Goal: Transaction & Acquisition: Book appointment/travel/reservation

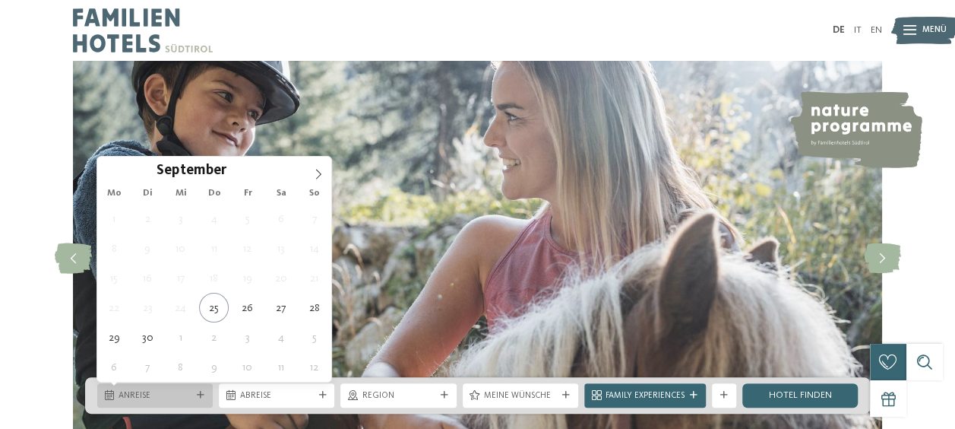
click at [150, 391] on span "Anreise" at bounding box center [155, 396] width 73 height 12
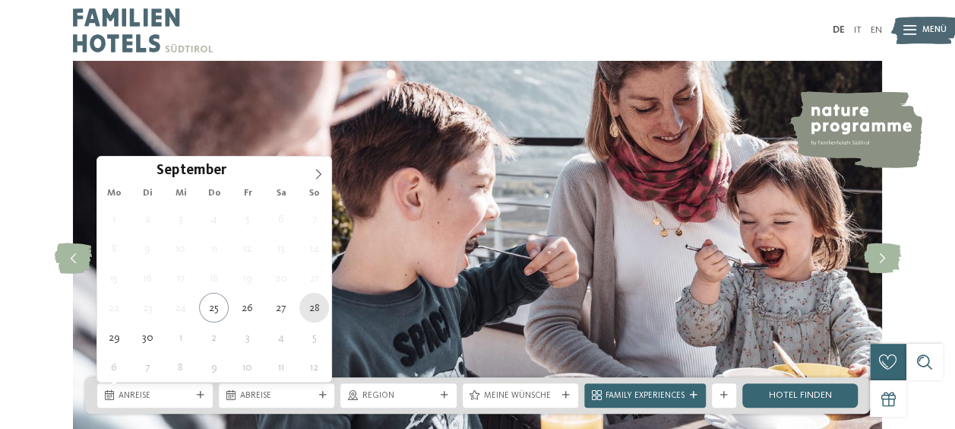
type div "28.09.2025"
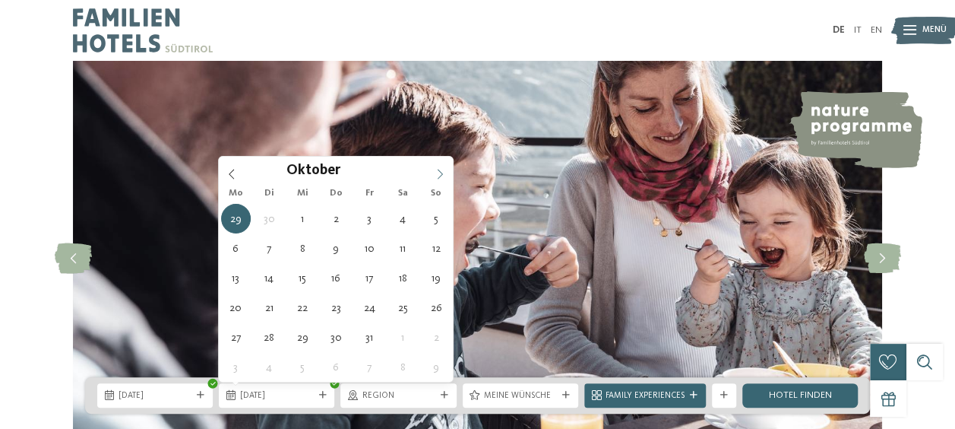
click at [435, 169] on icon at bounding box center [440, 174] width 11 height 11
type div "03.10.2025"
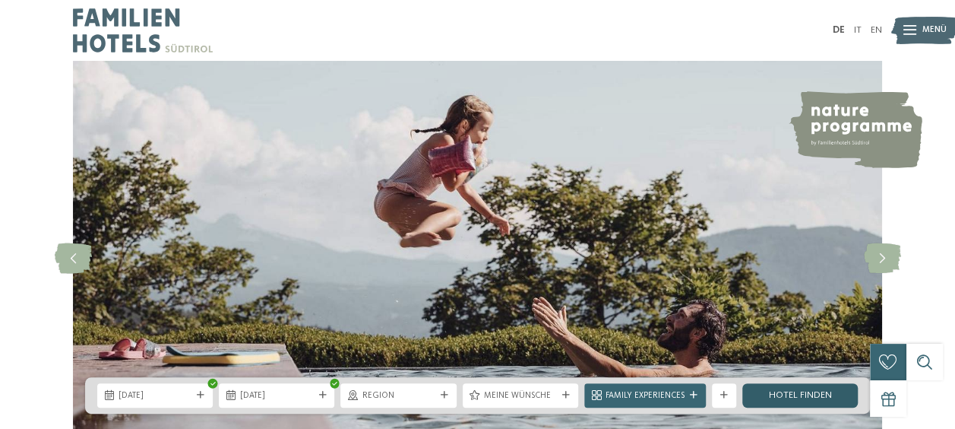
click at [813, 397] on link "Hotel finden" at bounding box center [800, 395] width 116 height 24
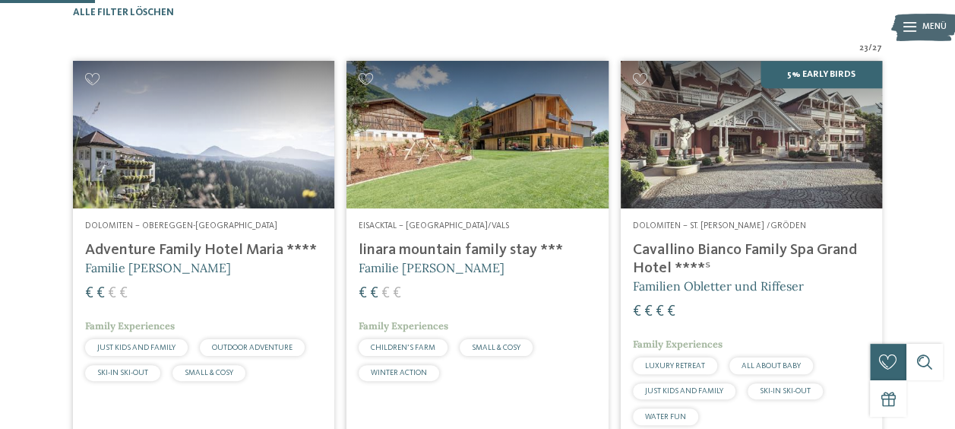
scroll to position [375, 0]
click at [453, 259] on h4 "linara mountain family stay ***" at bounding box center [477, 250] width 237 height 18
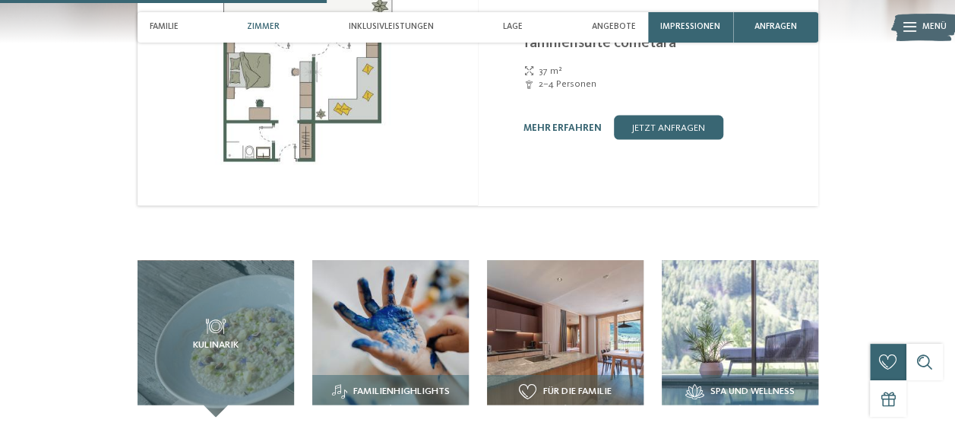
scroll to position [1420, 0]
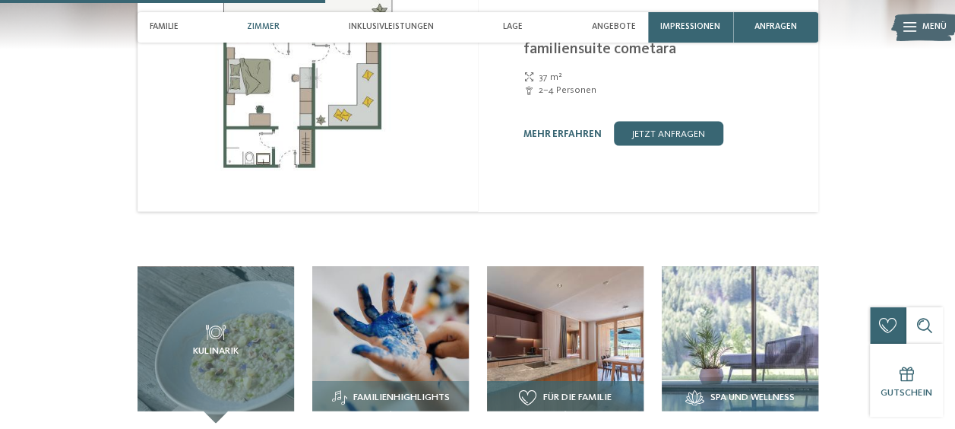
click at [559, 331] on img at bounding box center [565, 344] width 157 height 157
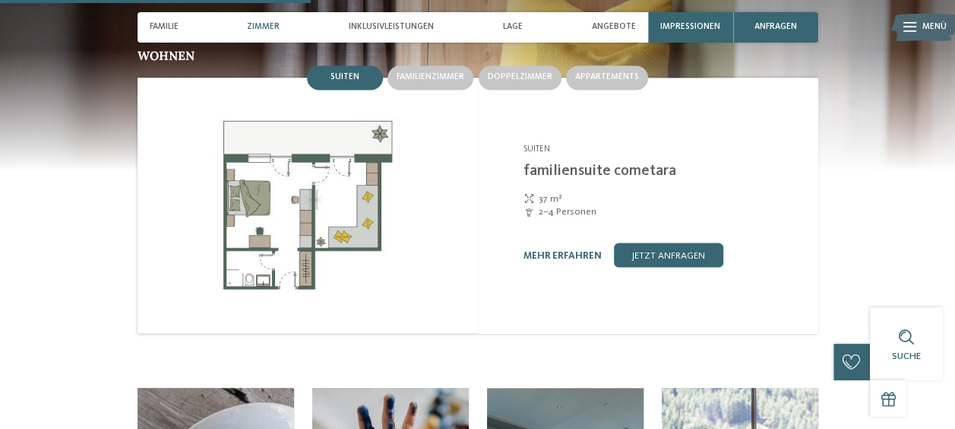
scroll to position [1277, 0]
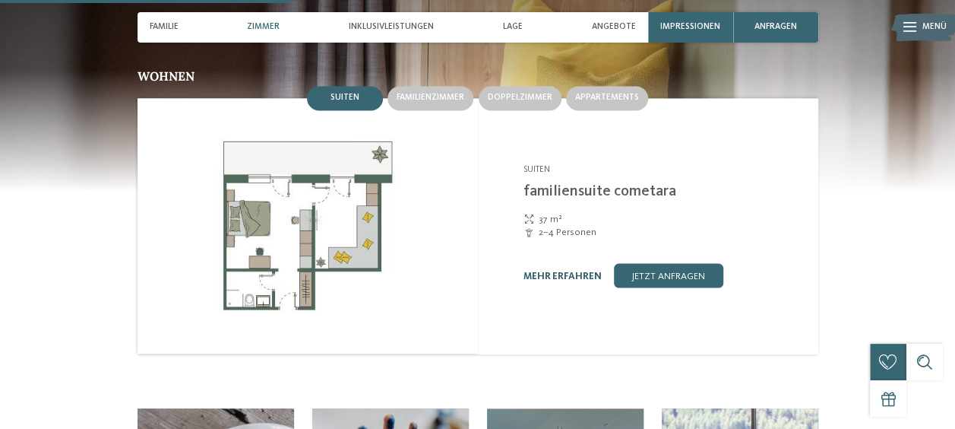
click at [552, 271] on link "mehr erfahren" at bounding box center [563, 276] width 78 height 10
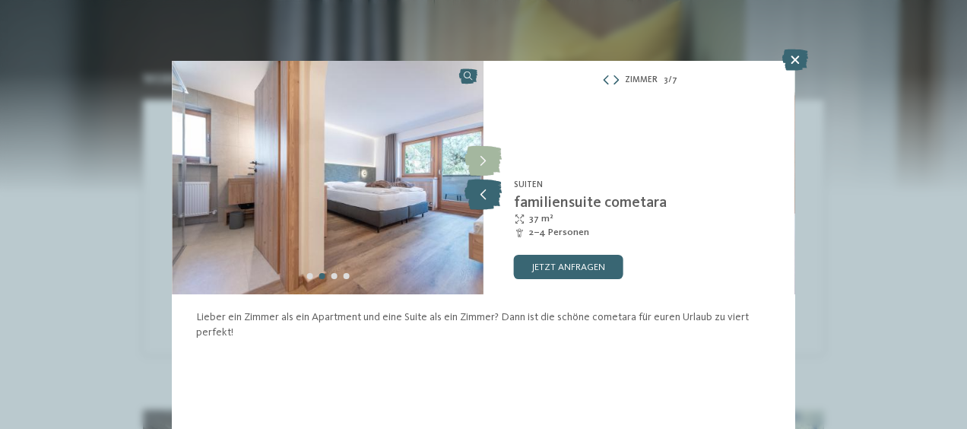
click at [482, 192] on icon at bounding box center [482, 194] width 37 height 30
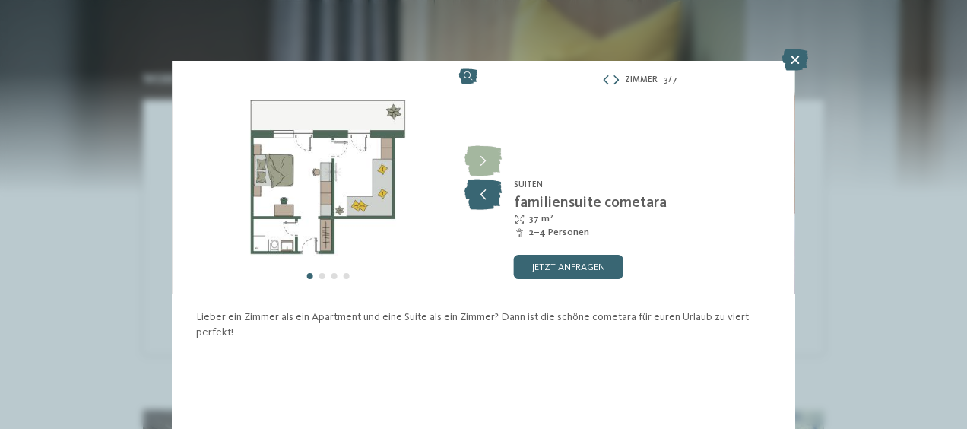
click at [482, 192] on icon at bounding box center [482, 194] width 37 height 30
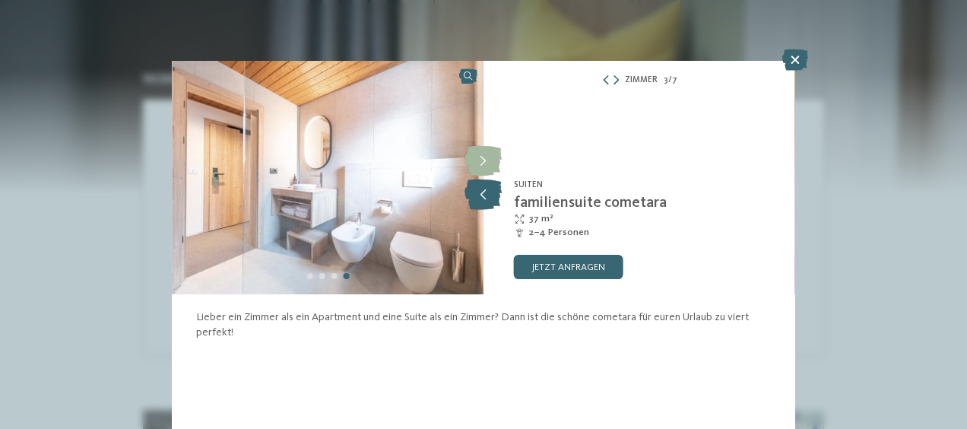
click at [482, 192] on icon at bounding box center [482, 194] width 37 height 30
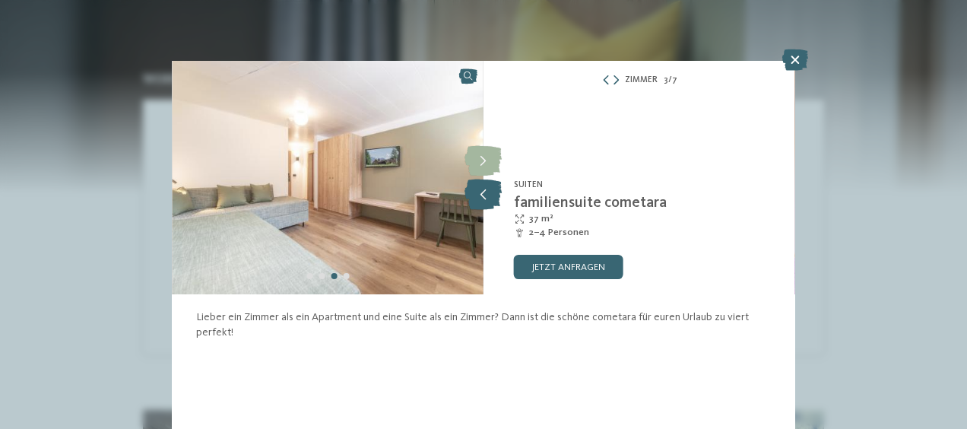
click at [482, 192] on icon at bounding box center [482, 194] width 37 height 30
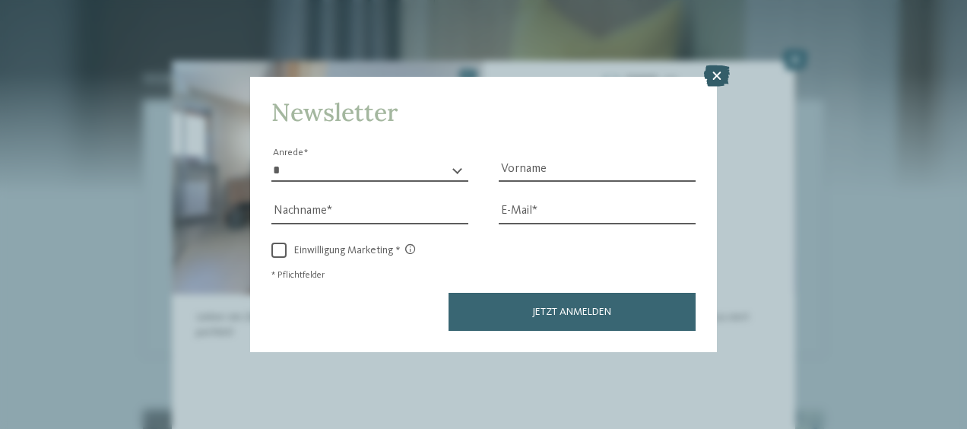
click at [715, 88] on div at bounding box center [717, 76] width 26 height 23
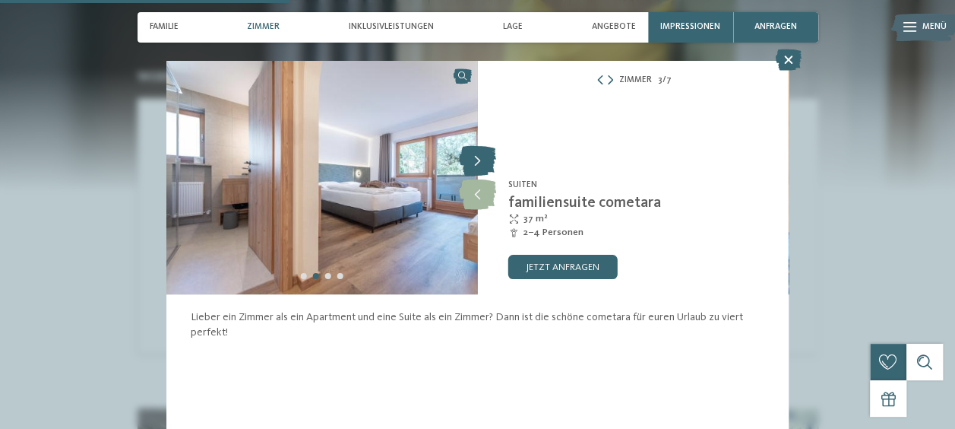
click at [474, 163] on icon at bounding box center [477, 161] width 37 height 30
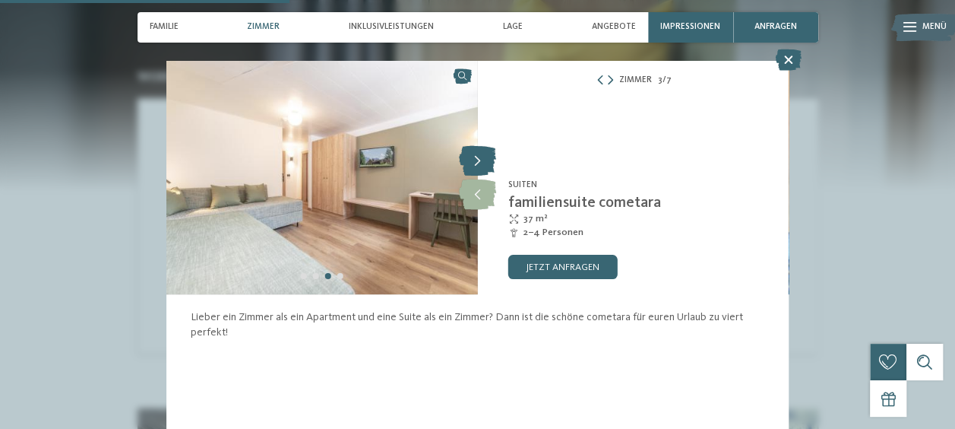
click at [474, 163] on icon at bounding box center [477, 161] width 37 height 30
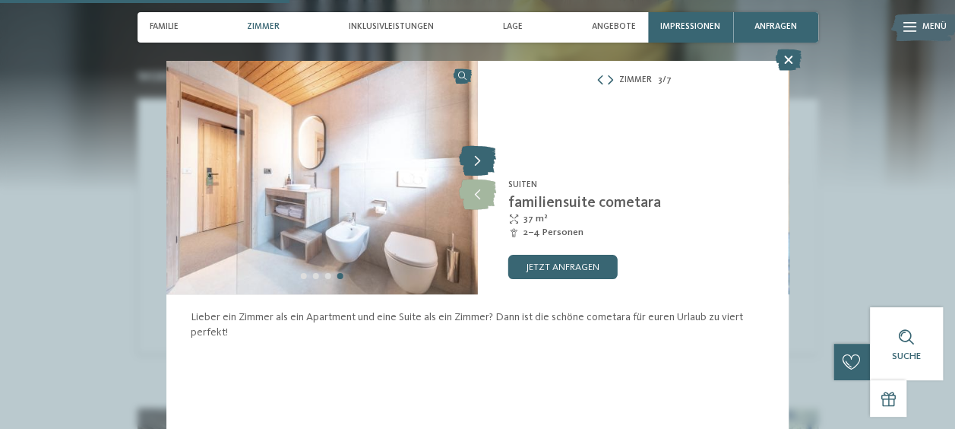
click at [474, 163] on icon at bounding box center [477, 161] width 37 height 30
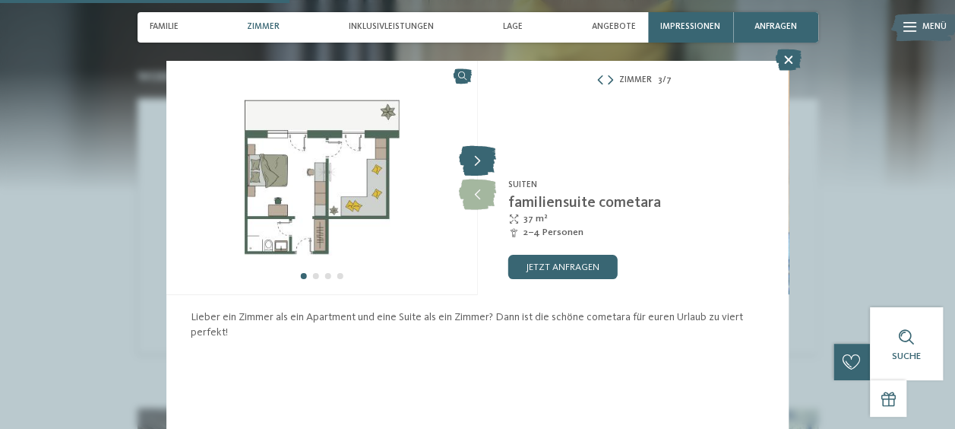
click at [474, 163] on icon at bounding box center [477, 161] width 37 height 30
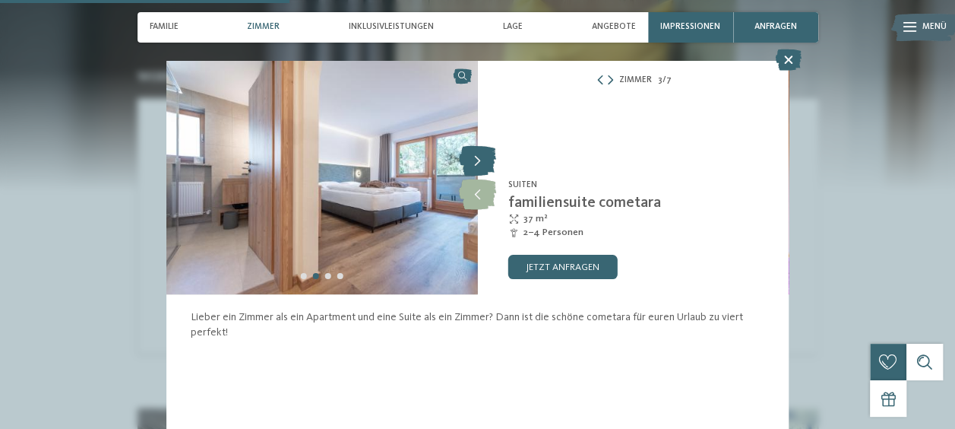
click at [474, 163] on icon at bounding box center [477, 161] width 37 height 30
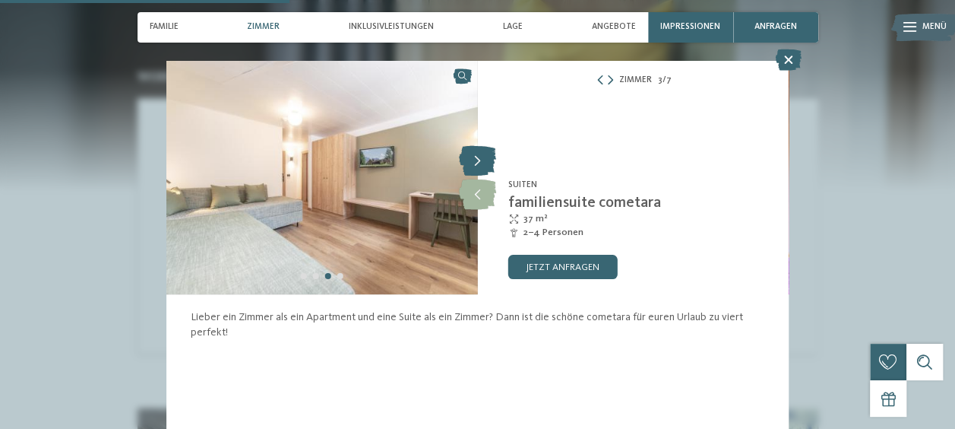
click at [483, 163] on icon at bounding box center [477, 161] width 37 height 30
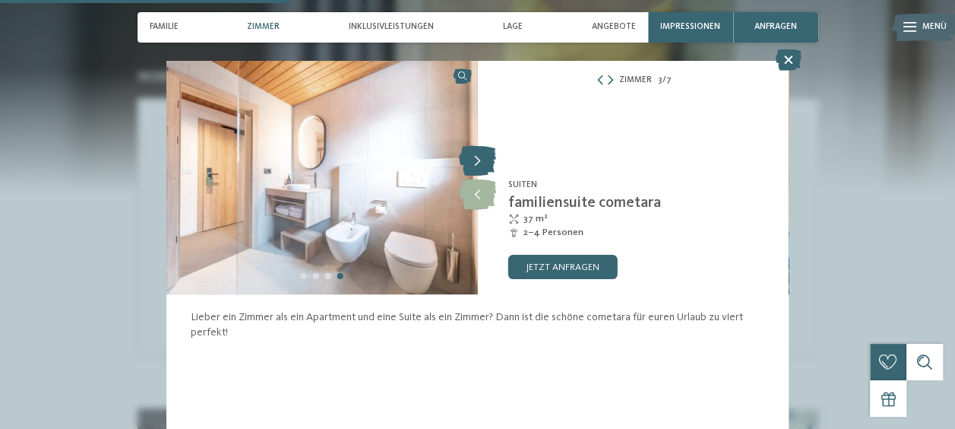
click at [471, 152] on icon at bounding box center [477, 161] width 37 height 30
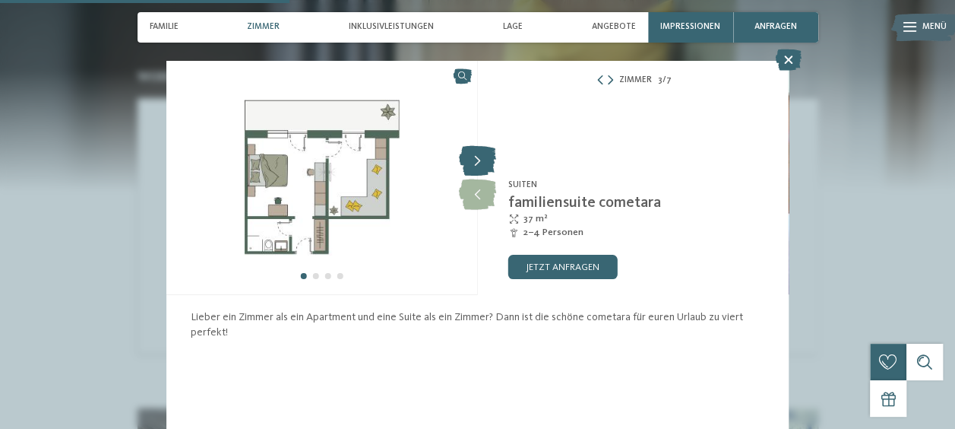
click at [473, 160] on icon at bounding box center [477, 161] width 37 height 30
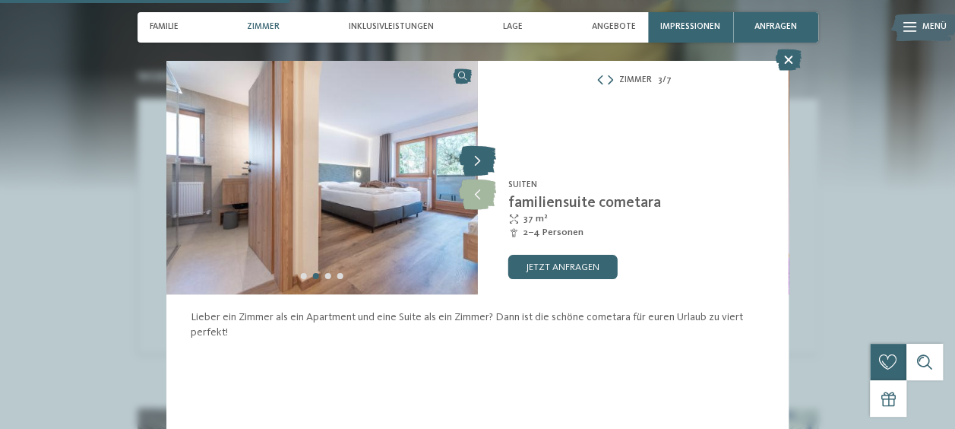
click at [479, 159] on icon at bounding box center [477, 161] width 37 height 30
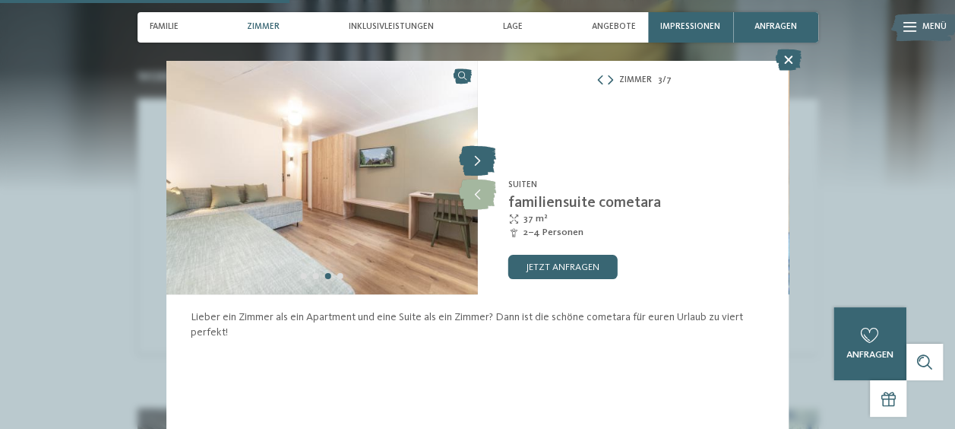
click at [485, 157] on icon at bounding box center [477, 161] width 37 height 30
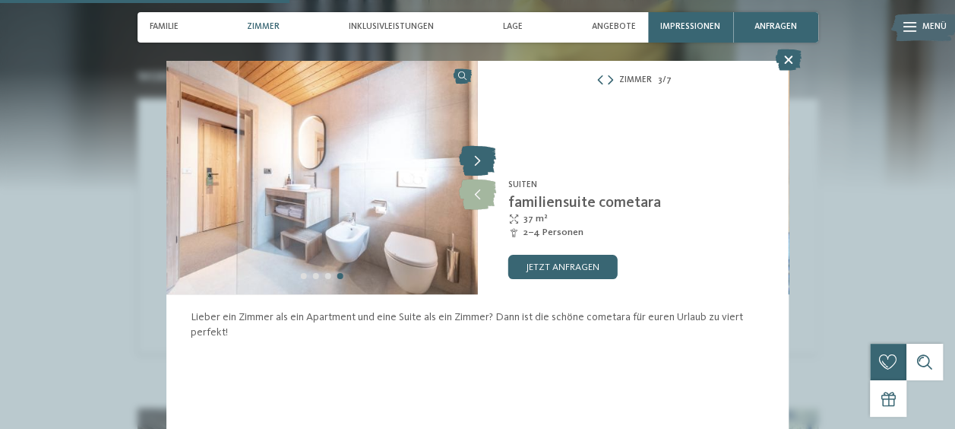
click at [485, 157] on icon at bounding box center [477, 161] width 37 height 30
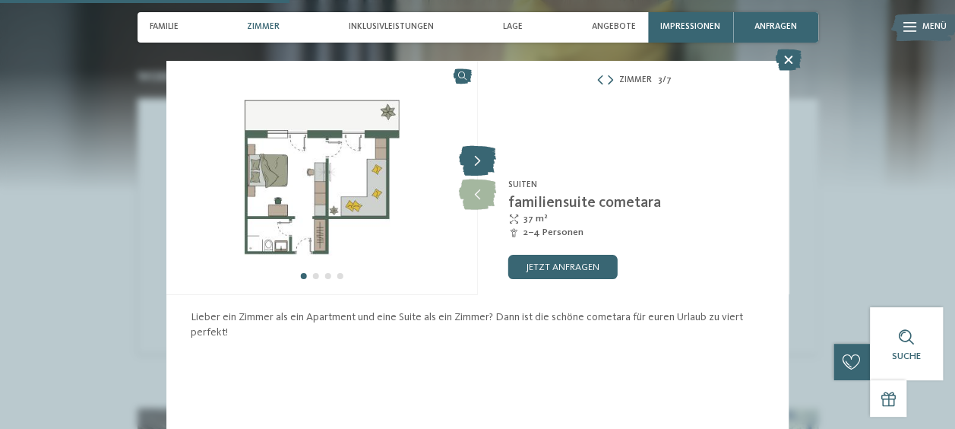
click at [485, 157] on icon at bounding box center [477, 161] width 37 height 30
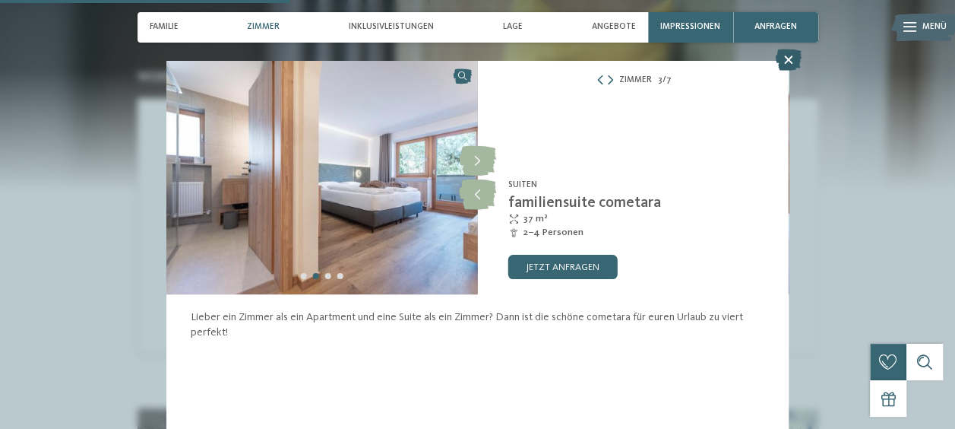
click at [786, 56] on icon at bounding box center [789, 59] width 26 height 21
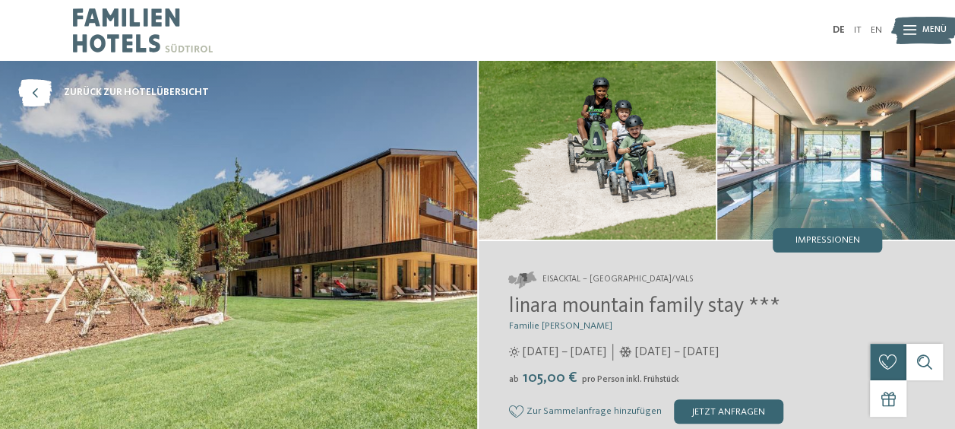
drag, startPoint x: 953, startPoint y: 88, endPoint x: 725, endPoint y: -11, distance: 248.5
drag, startPoint x: 748, startPoint y: 16, endPoint x: 958, endPoint y: 29, distance: 210.9
click at [315, 155] on img at bounding box center [238, 257] width 477 height 393
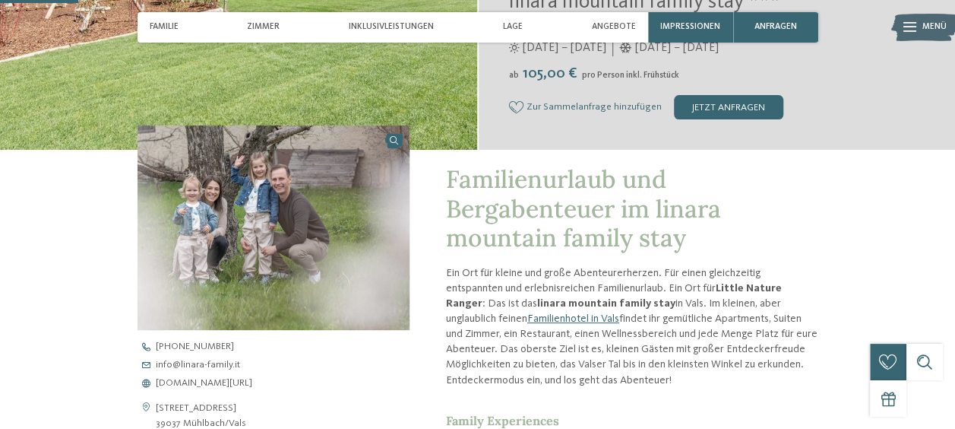
scroll to position [344, 0]
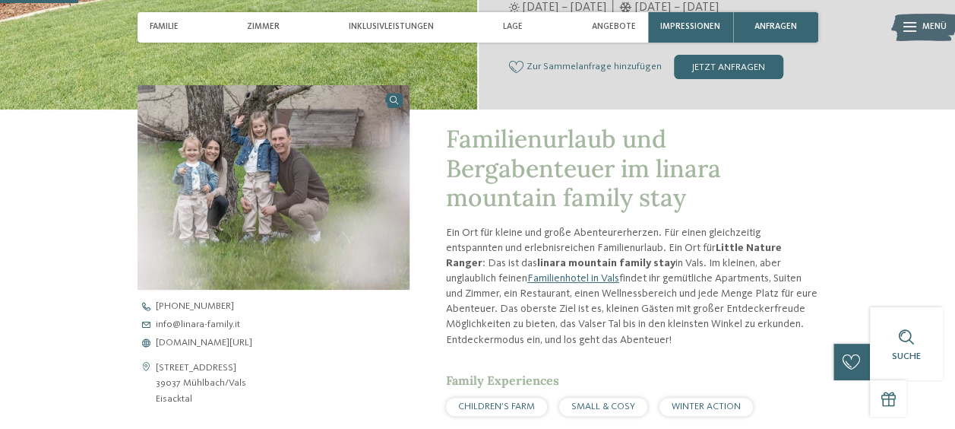
drag, startPoint x: 962, startPoint y: 413, endPoint x: 921, endPoint y: 65, distance: 350.5
click at [921, 65] on div "Eisacktal – Mühlbach/Vals linara mountain family stay *** Familie Gatterer 12.0…" at bounding box center [717, 4] width 477 height 214
click at [177, 339] on span "www.linara-family.it/de" at bounding box center [204, 343] width 97 height 10
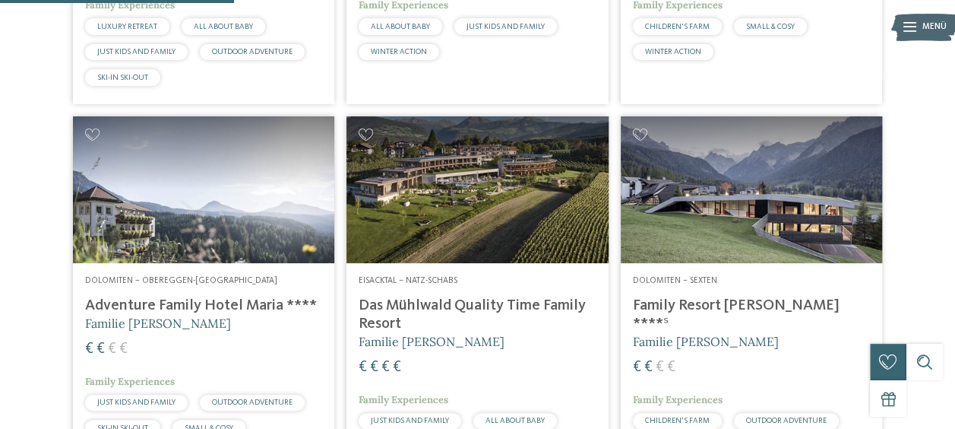
scroll to position [1043, 0]
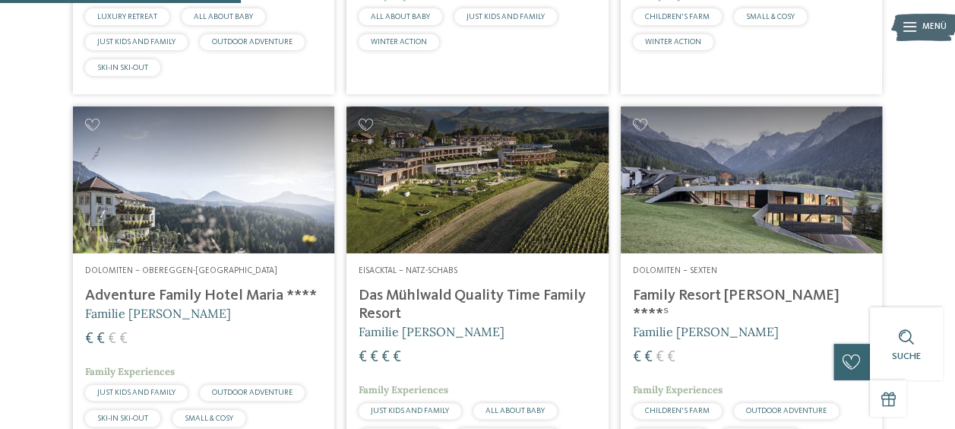
click at [693, 311] on div "Dolomiten – Sexten Family Resort Rainer ****ˢ Familie Rainer € € € € Family Exp…" at bounding box center [751, 358] width 261 height 210
click at [394, 315] on div "Eisacktal – Natz-Schabs Das Mühlwald Quality Time Family Resort Familie Tauber …" at bounding box center [477, 370] width 261 height 235
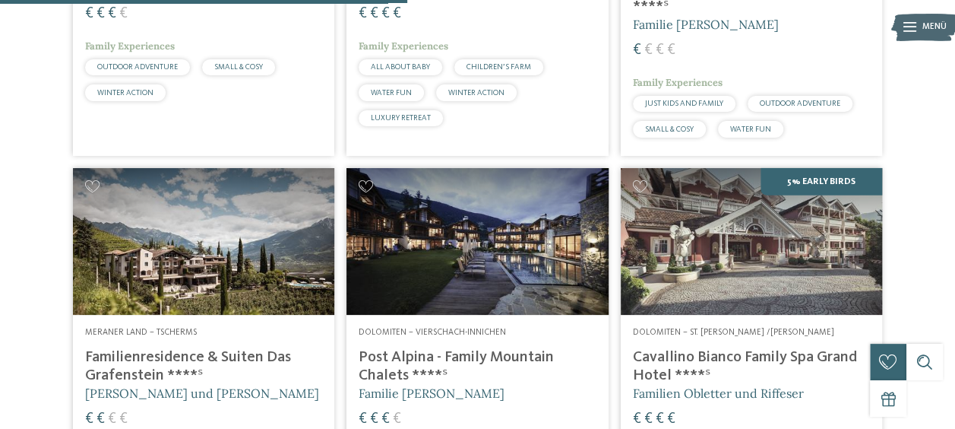
scroll to position [1793, 0]
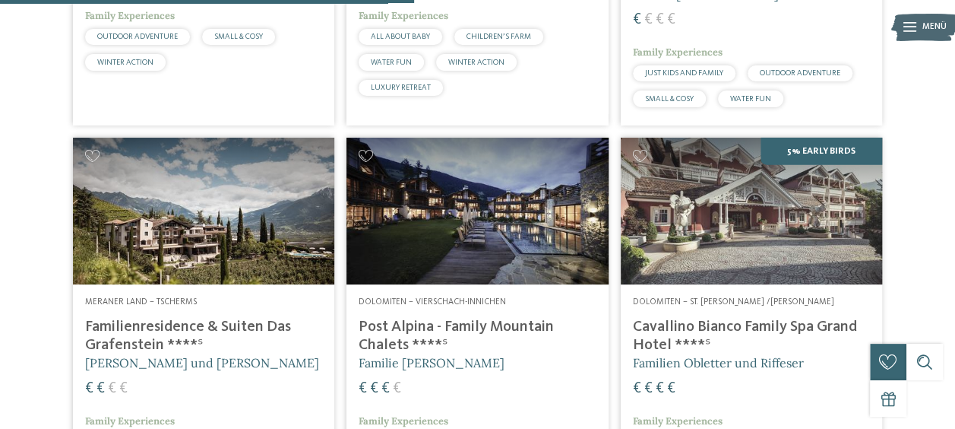
drag, startPoint x: 964, startPoint y: 421, endPoint x: 523, endPoint y: 414, distance: 440.8
click at [523, 399] on div "€ € € €" at bounding box center [477, 388] width 237 height 21
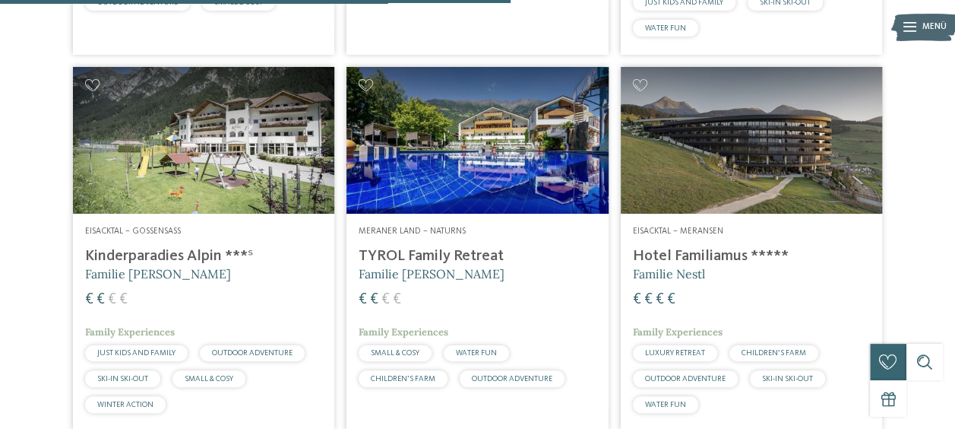
scroll to position [2300, 0]
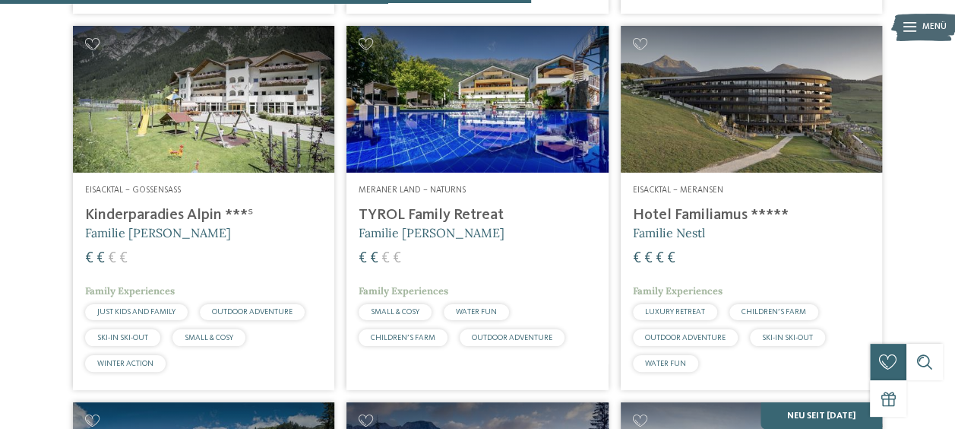
click at [200, 135] on img at bounding box center [203, 99] width 261 height 147
click at [277, 267] on div "€ € € €" at bounding box center [203, 259] width 237 height 21
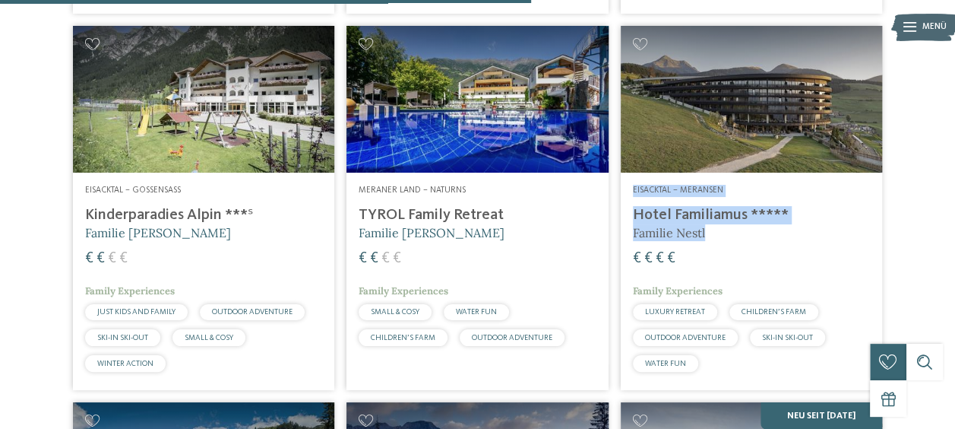
drag, startPoint x: 944, startPoint y: 160, endPoint x: 960, endPoint y: 252, distance: 94.1
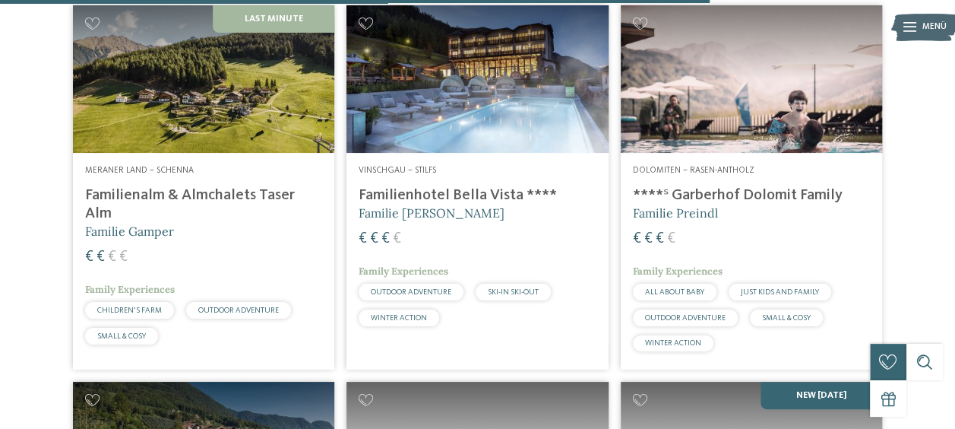
scroll to position [3078, 0]
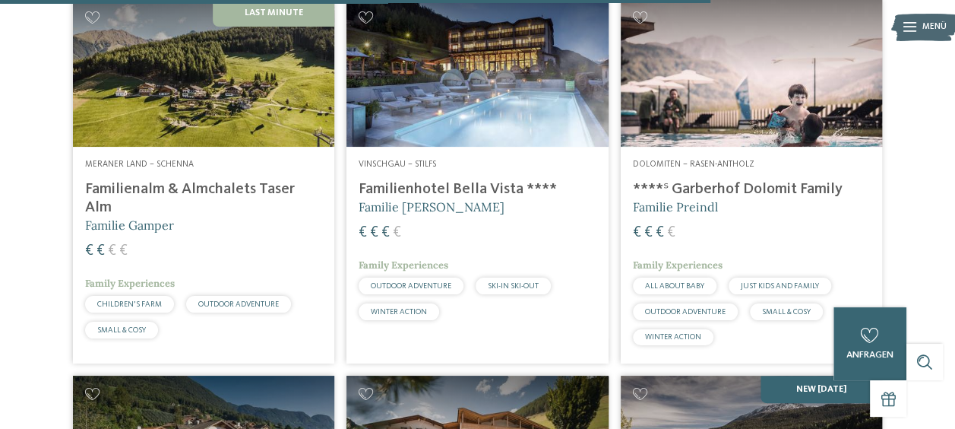
click at [205, 200] on h4 "Familienalm & Almchalets Taser Alm" at bounding box center [203, 198] width 237 height 36
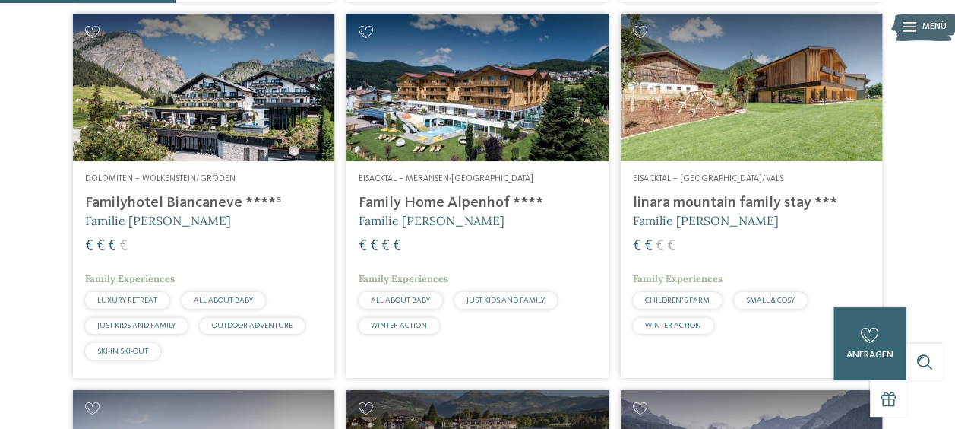
scroll to position [748, 0]
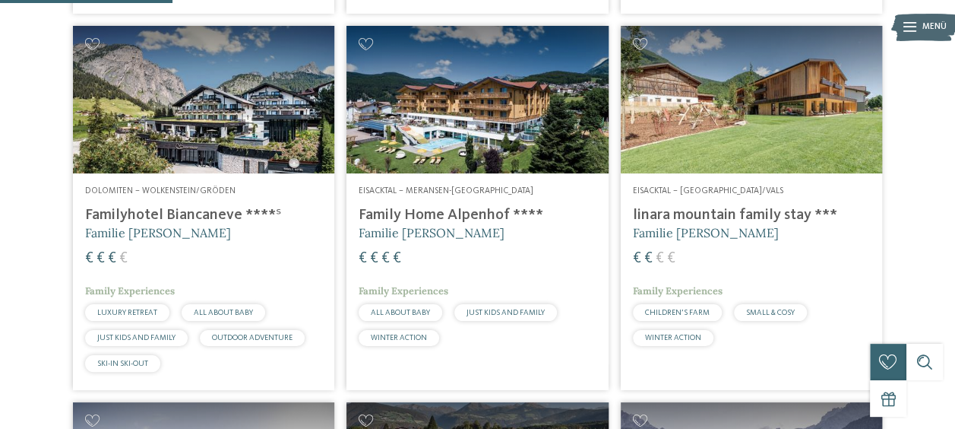
click at [413, 224] on h4 "Family Home Alpenhof ****" at bounding box center [477, 215] width 237 height 18
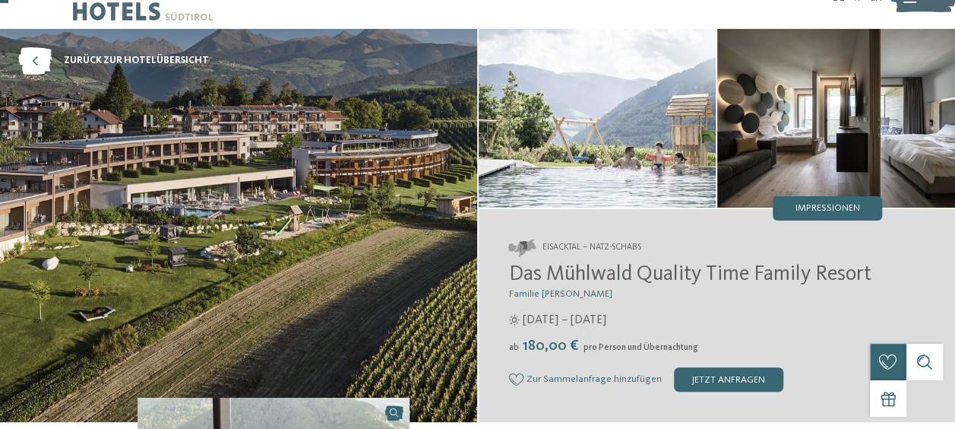
scroll to position [44, 0]
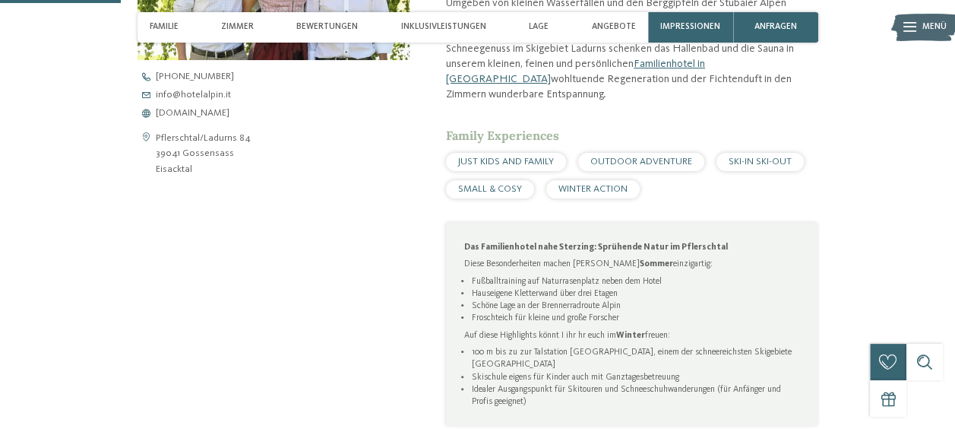
scroll to position [532, 0]
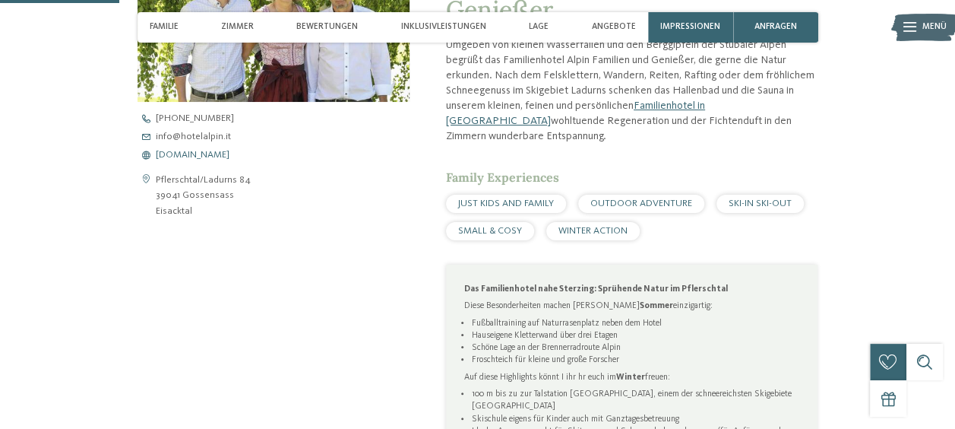
click at [197, 157] on span "www.hotelalpin.it" at bounding box center [193, 155] width 74 height 10
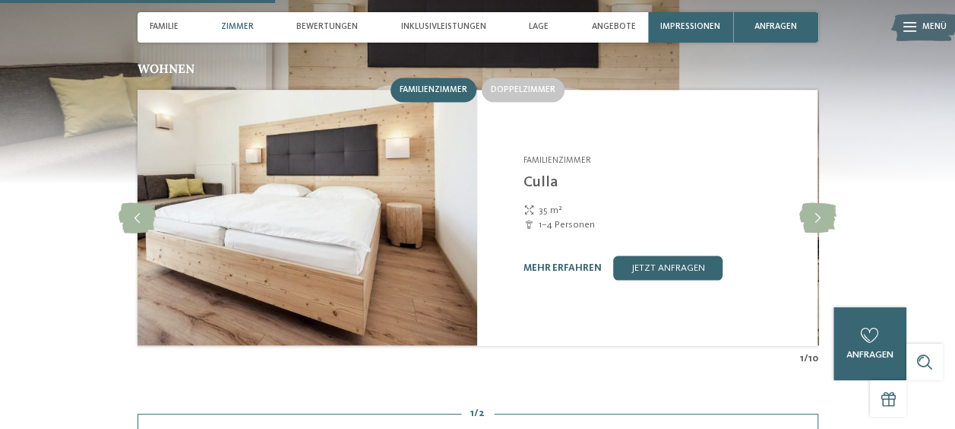
scroll to position [1233, 0]
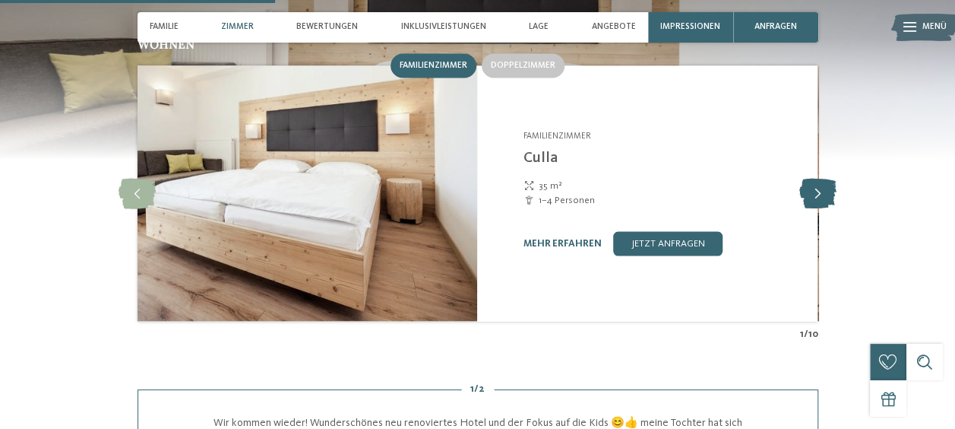
click at [817, 178] on icon at bounding box center [817, 193] width 37 height 30
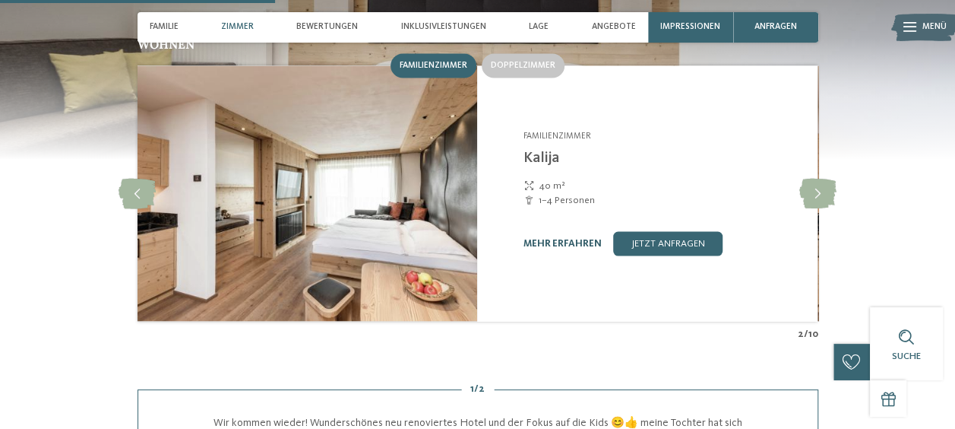
click at [530, 238] on link "mehr erfahren" at bounding box center [562, 243] width 78 height 10
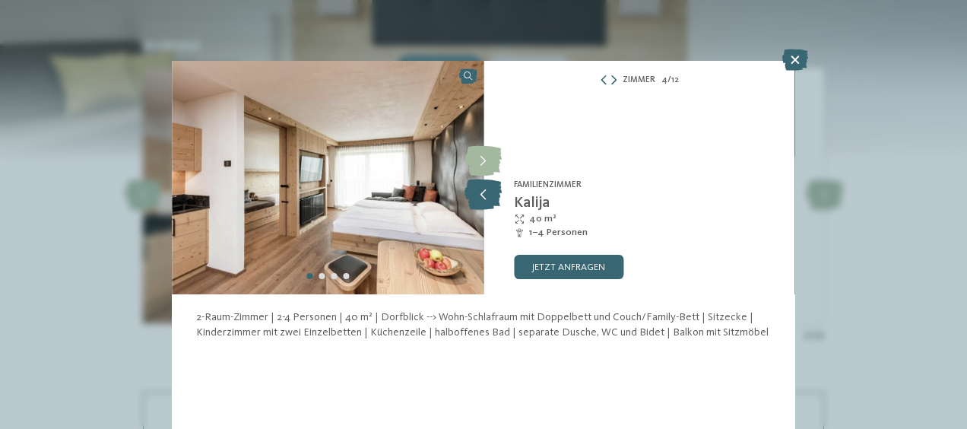
click at [482, 195] on icon at bounding box center [482, 194] width 37 height 30
click at [486, 157] on icon at bounding box center [482, 161] width 37 height 30
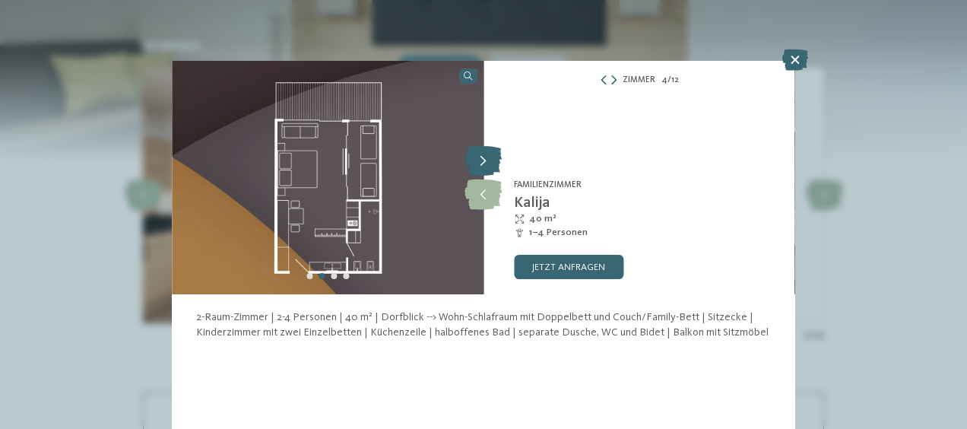
click at [486, 157] on icon at bounding box center [482, 161] width 37 height 30
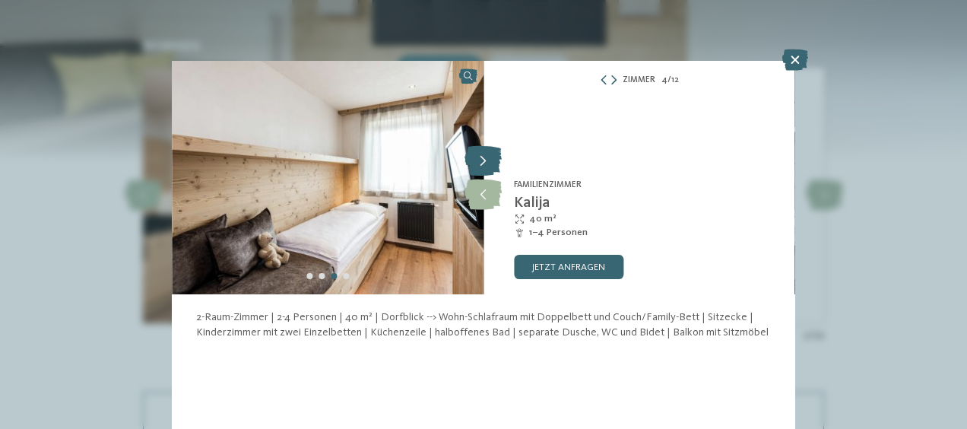
click at [486, 157] on icon at bounding box center [482, 161] width 37 height 30
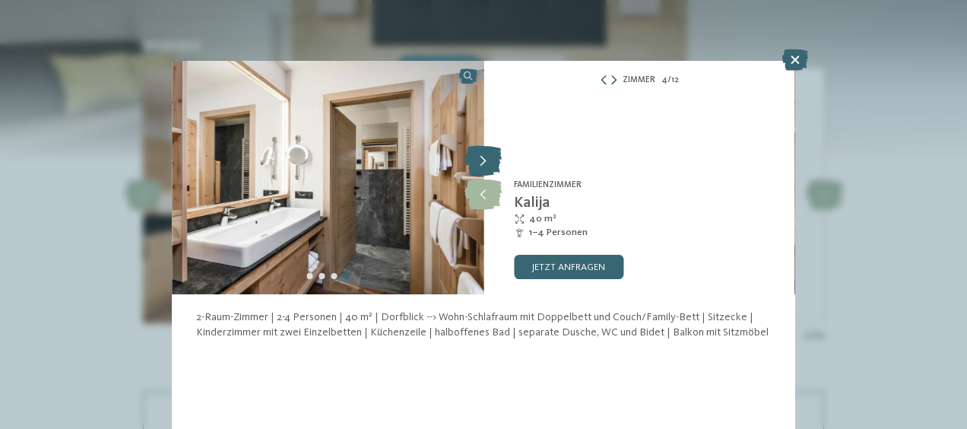
click at [486, 157] on icon at bounding box center [482, 161] width 37 height 30
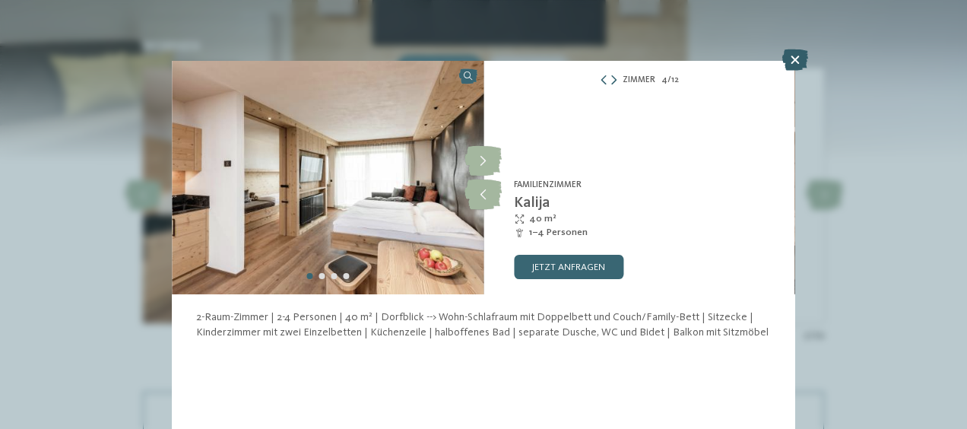
click at [790, 62] on icon at bounding box center [795, 59] width 26 height 21
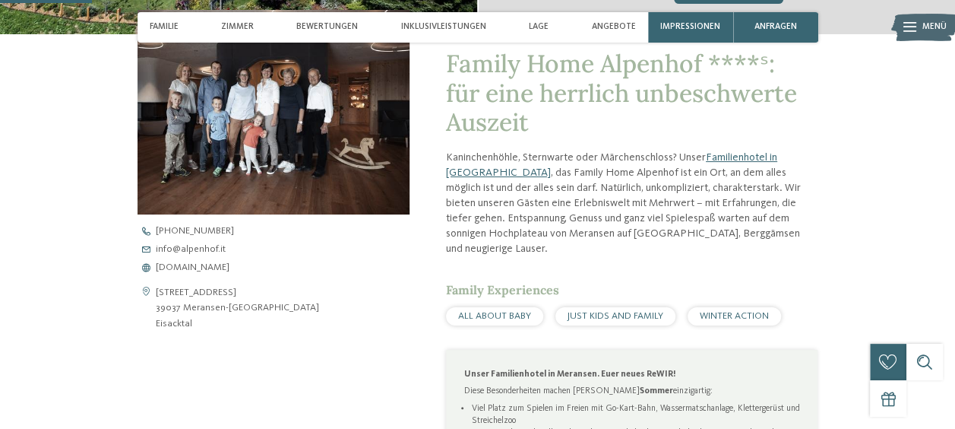
scroll to position [426, 0]
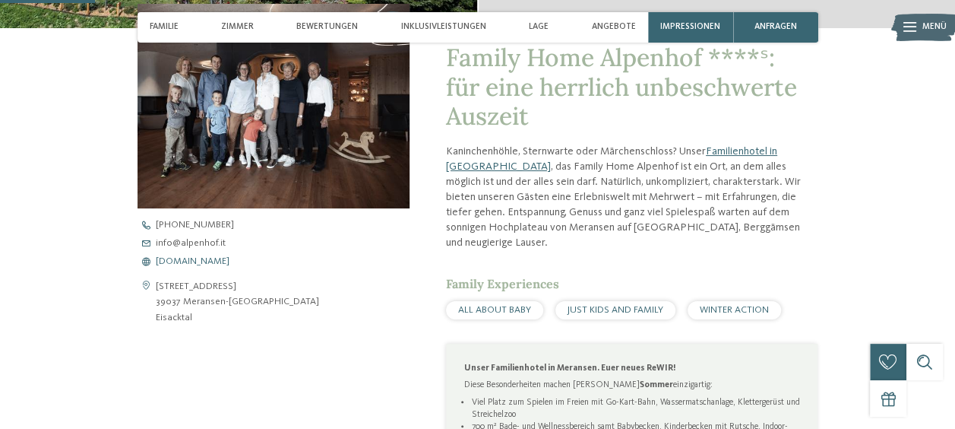
click at [187, 257] on span "[DOMAIN_NAME]" at bounding box center [193, 262] width 74 height 10
